Goal: Task Accomplishment & Management: Use online tool/utility

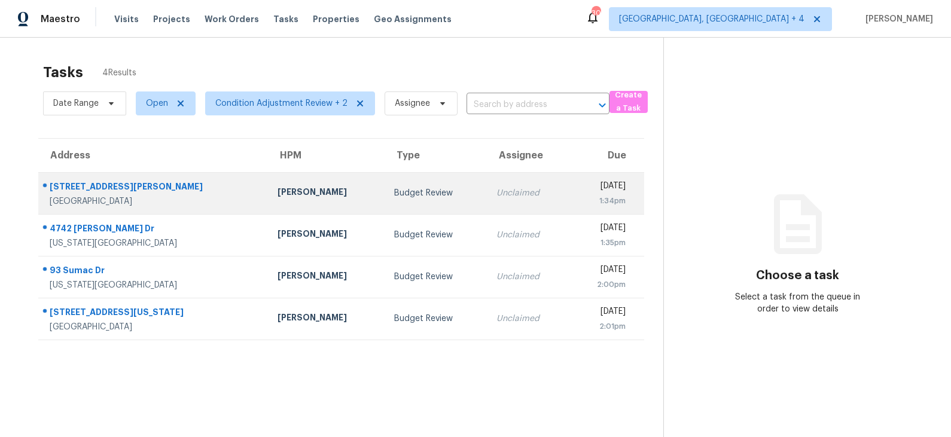
click at [394, 191] on div "Budget Review" at bounding box center [435, 193] width 83 height 12
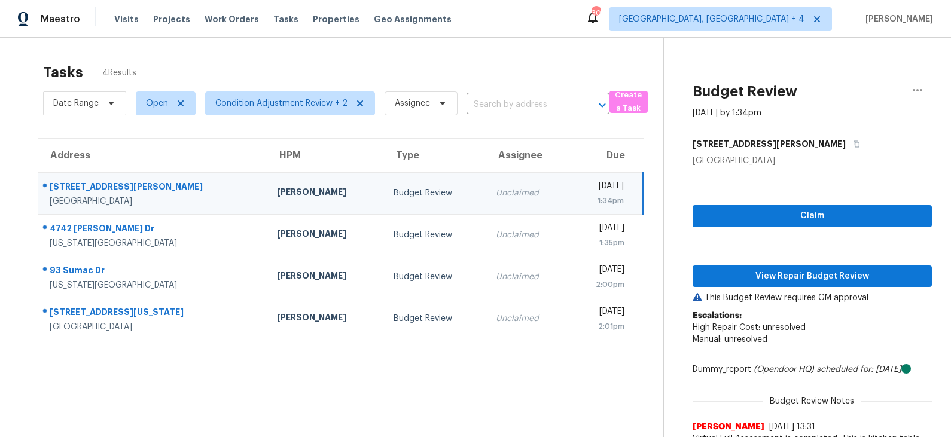
click at [791, 233] on div "Claim View Repair Budget Review This Budget Review requires GM approval Escalat…" at bounding box center [812, 345] width 239 height 356
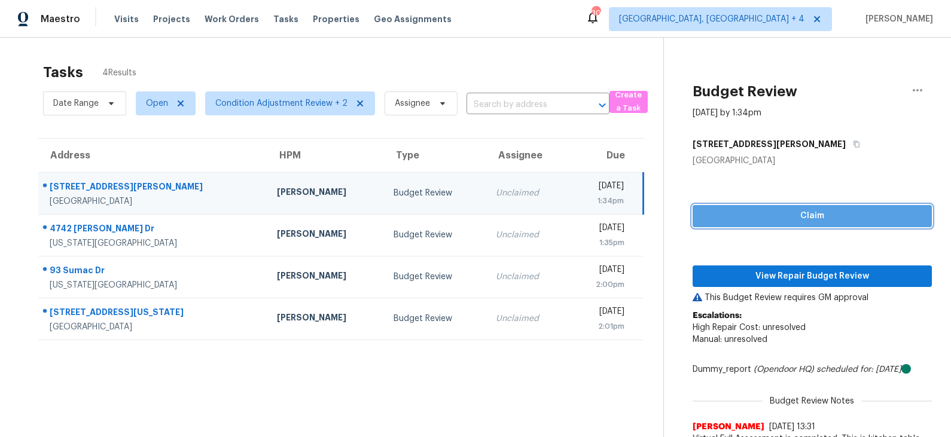
click at [791, 218] on span "Claim" at bounding box center [812, 216] width 220 height 15
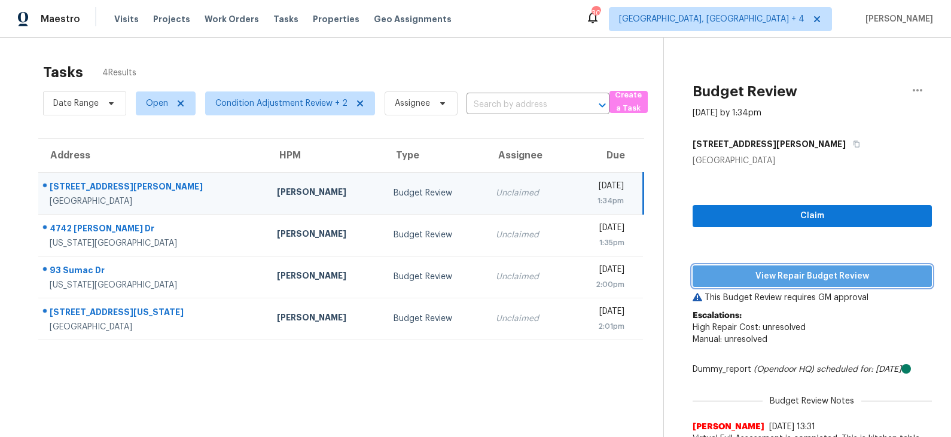
click at [778, 272] on span "View Repair Budget Review" at bounding box center [812, 276] width 220 height 15
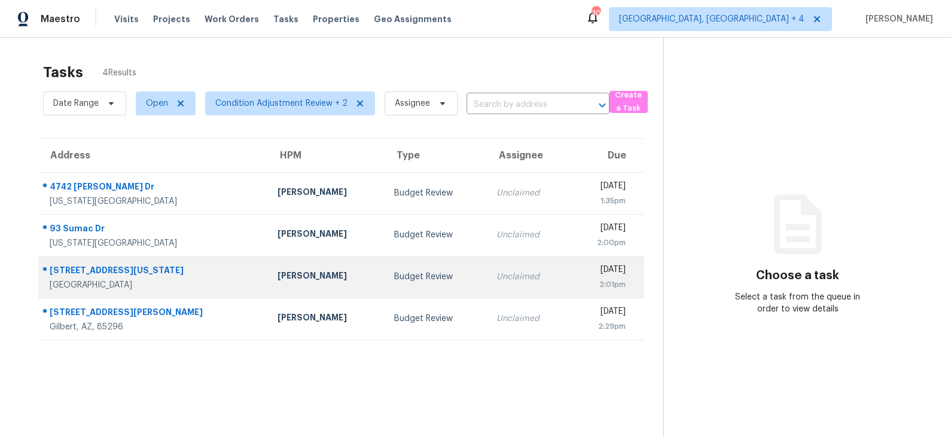
click at [385, 277] on td "Budget Review" at bounding box center [436, 277] width 102 height 42
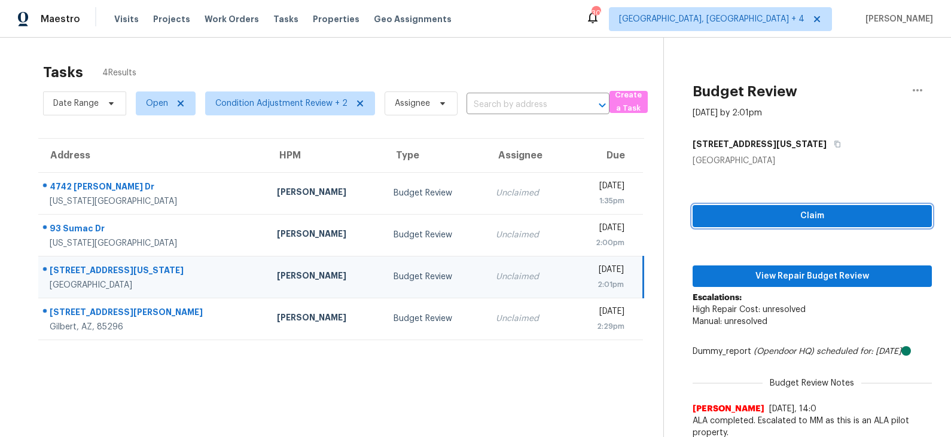
click at [768, 211] on span "Claim" at bounding box center [812, 216] width 220 height 15
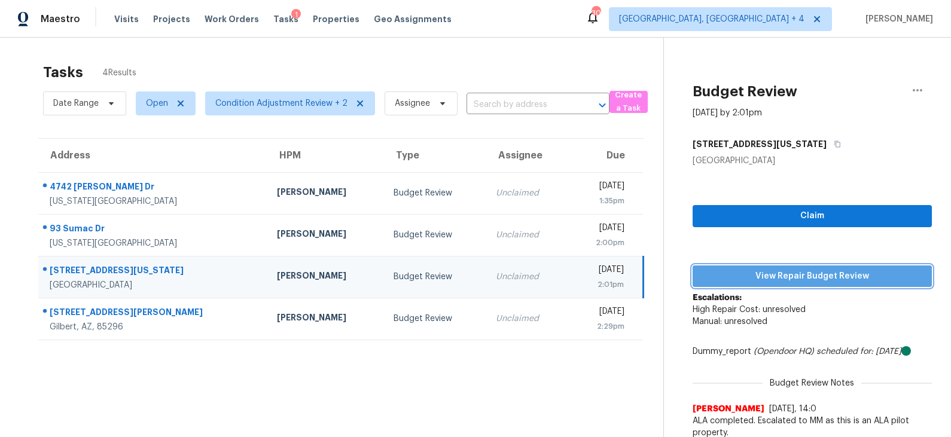
click at [770, 276] on span "View Repair Budget Review" at bounding box center [812, 276] width 220 height 15
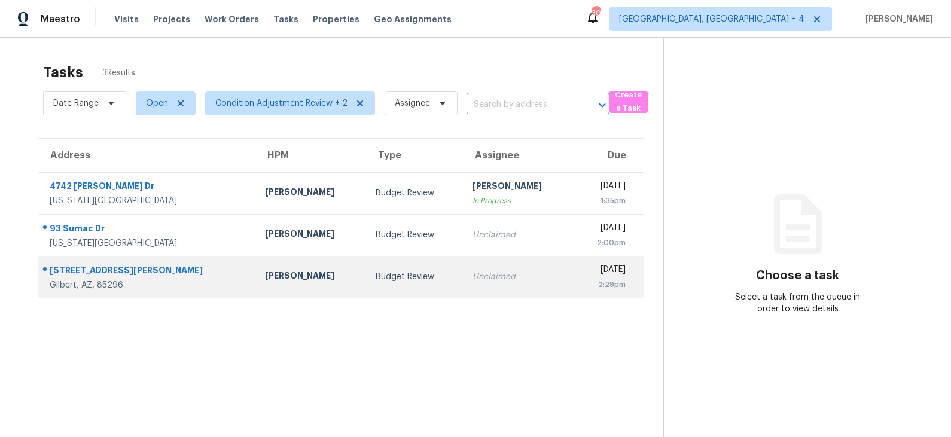
click at [385, 283] on td "Budget Review" at bounding box center [414, 277] width 97 height 42
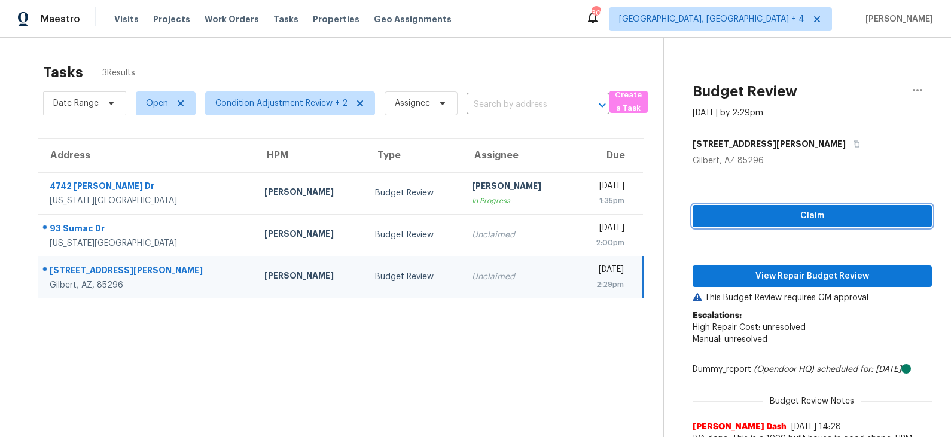
click at [783, 214] on span "Claim" at bounding box center [812, 216] width 220 height 15
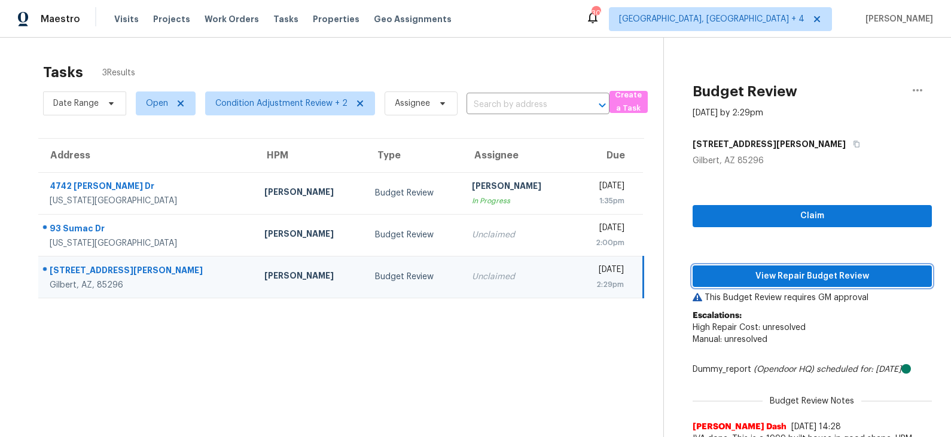
click at [780, 275] on span "View Repair Budget Review" at bounding box center [812, 276] width 220 height 15
